Goal: Task Accomplishment & Management: Manage account settings

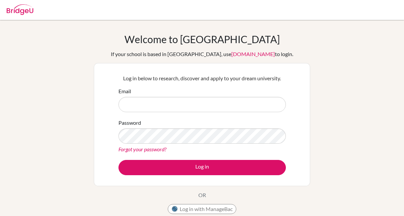
click at [228, 105] on input "Email" at bounding box center [201, 104] width 167 height 15
type input "sa.abufele.2026@seishn.com"
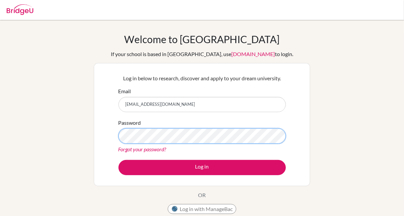
click at [118, 160] on button "Log in" at bounding box center [201, 167] width 167 height 15
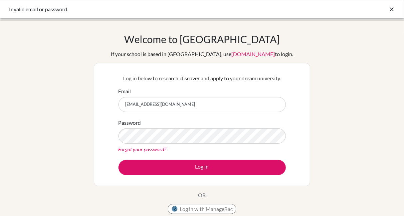
click at [152, 149] on link "Forgot your password?" at bounding box center [142, 149] width 48 height 6
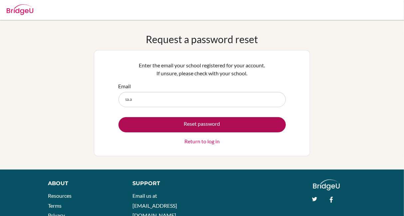
type input "[EMAIL_ADDRESS][DOMAIN_NAME]"
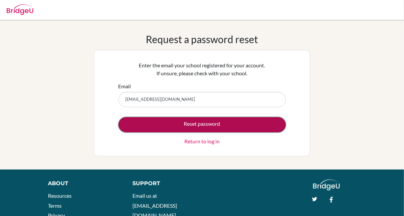
click at [160, 131] on button "Reset password" at bounding box center [201, 124] width 167 height 15
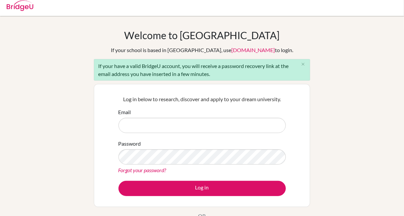
scroll to position [5, 0]
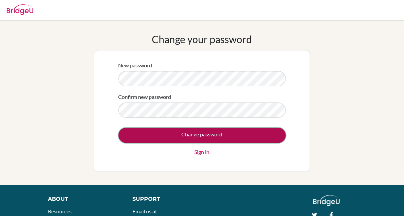
click at [157, 138] on input "Change password" at bounding box center [201, 135] width 167 height 15
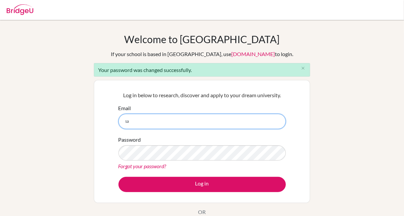
type input "[EMAIL_ADDRESS][DOMAIN_NAME]"
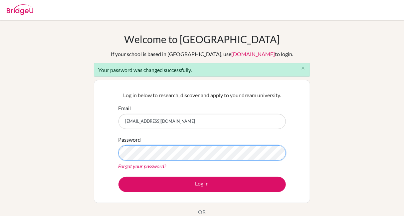
click at [118, 177] on button "Log in" at bounding box center [201, 184] width 167 height 15
